Goal: Task Accomplishment & Management: Manage account settings

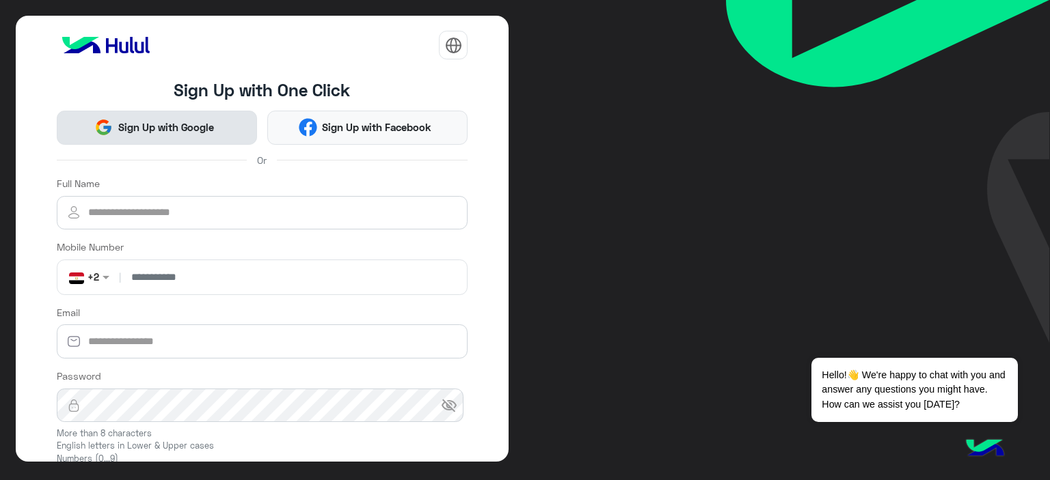
click at [212, 130] on span "Sign Up with Google" at bounding box center [166, 128] width 106 height 16
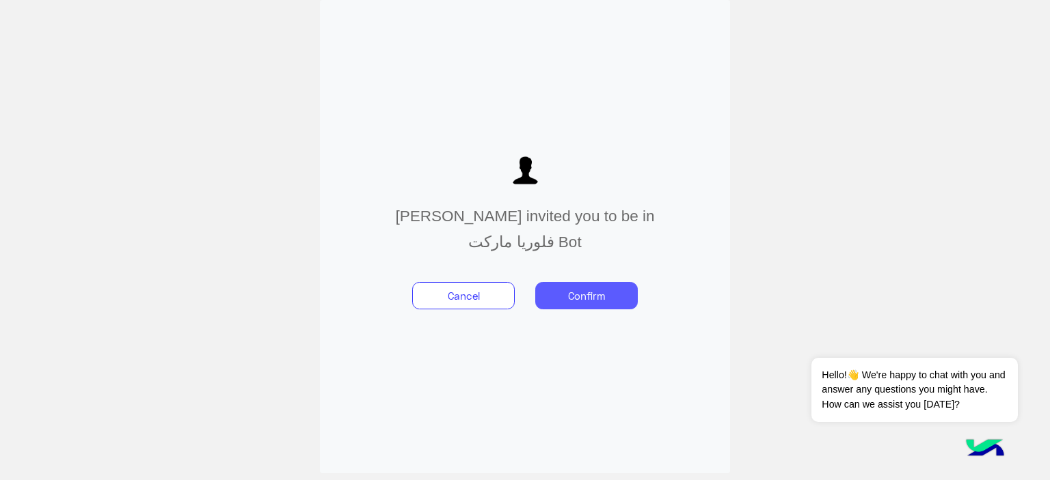
click at [601, 289] on button "Confirm" at bounding box center [586, 295] width 102 height 27
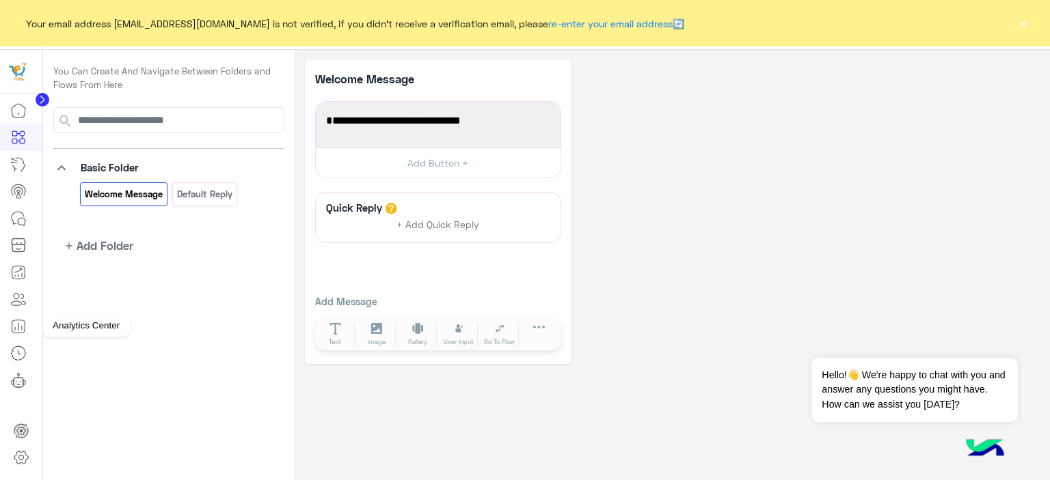
click at [25, 372] on link at bounding box center [18, 380] width 37 height 27
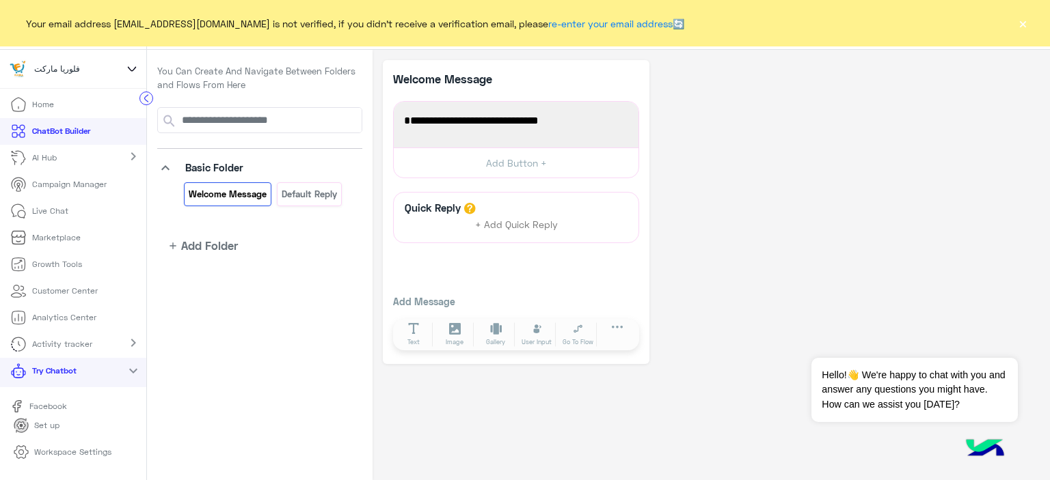
click at [84, 452] on p "Workspace Settings" at bounding box center [72, 452] width 77 height 12
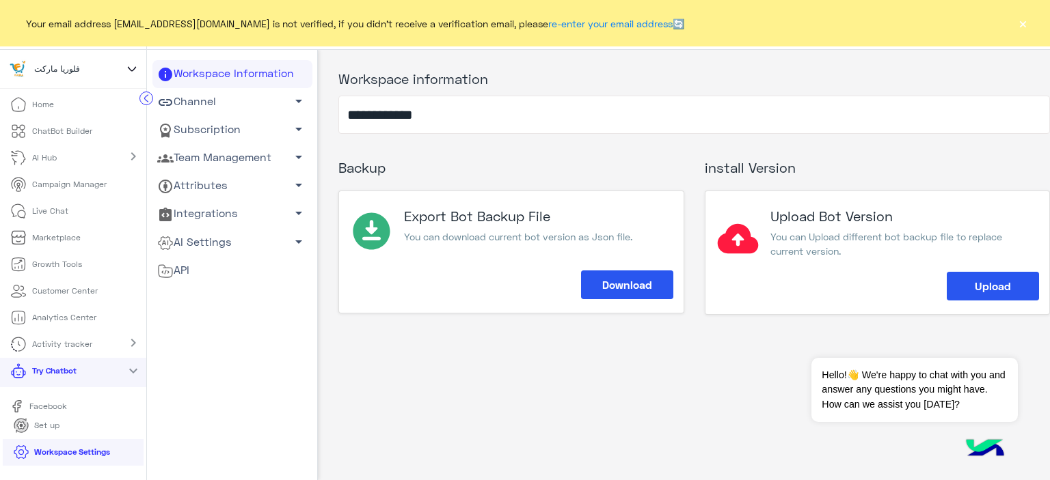
click at [293, 106] on span "arrow_drop_down" at bounding box center [298, 101] width 16 height 16
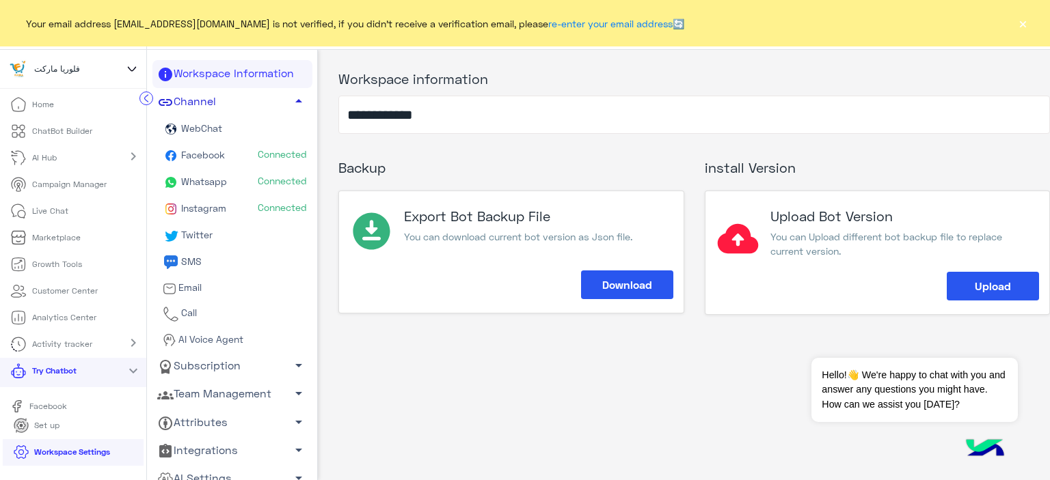
click at [294, 180] on span "Connected" at bounding box center [282, 181] width 49 height 14
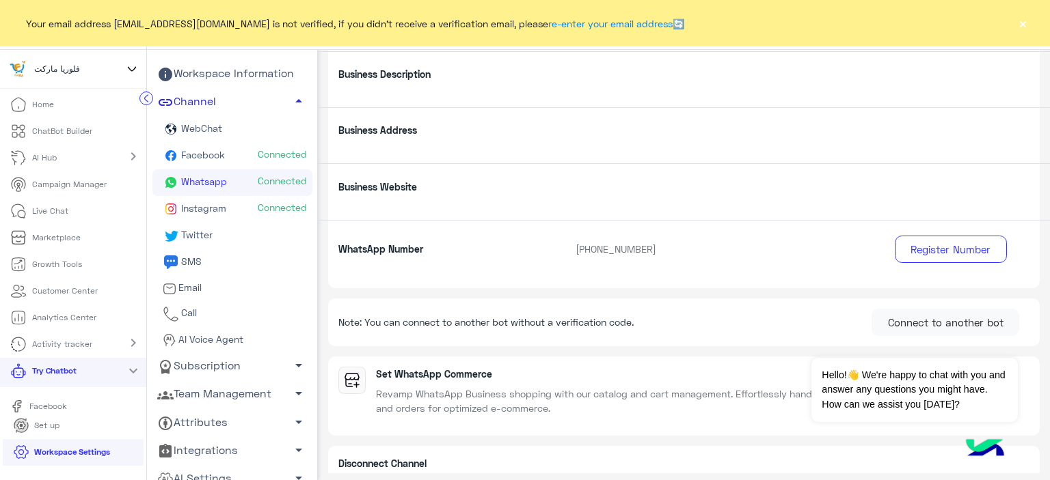
scroll to position [188, 0]
click at [638, 249] on p "+20 12 26102542" at bounding box center [713, 248] width 297 height 14
copy div "+20 12 26102542 Register Number"
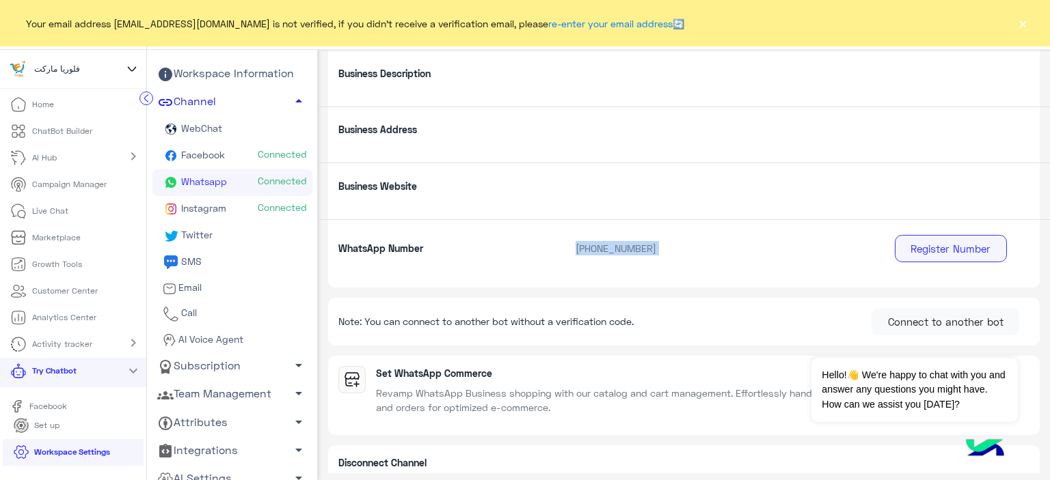
click at [945, 238] on button "Register Number" at bounding box center [950, 248] width 112 height 27
